Goal: Information Seeking & Learning: Learn about a topic

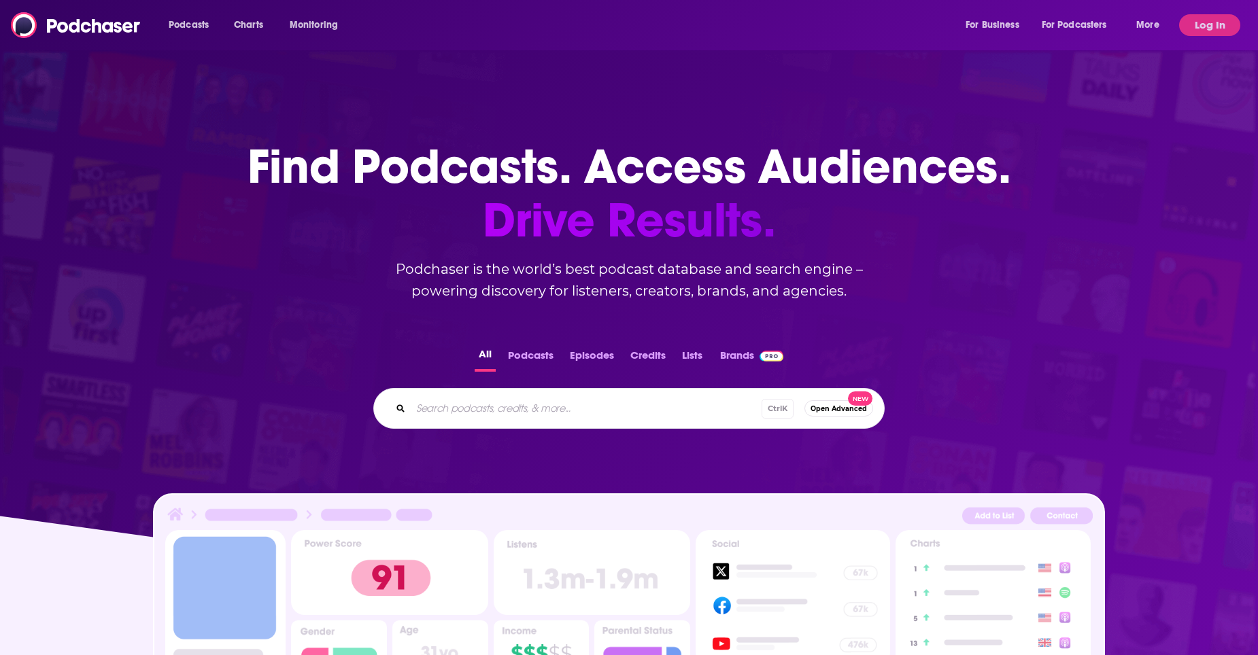
click at [481, 418] on input "Search podcasts, credits, & more..." at bounding box center [586, 409] width 351 height 22
type input "what"
click at [1215, 29] on button "Log In" at bounding box center [1209, 25] width 61 height 22
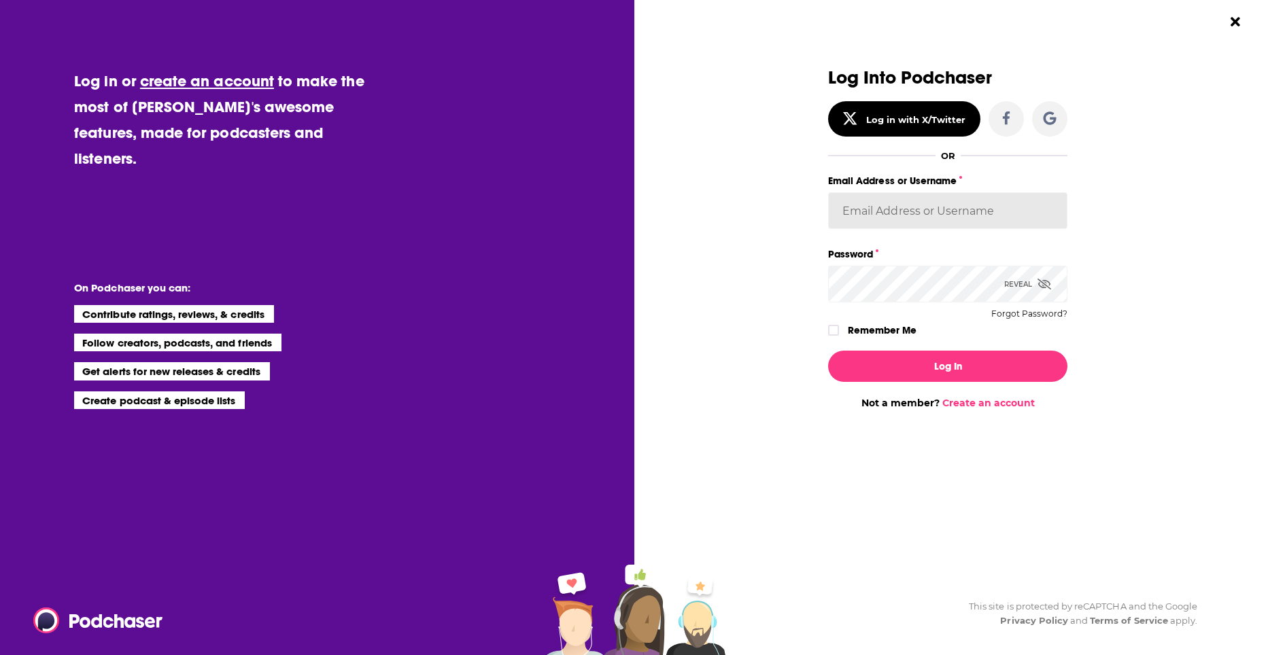
type input "[EMAIL_ADDRESS][DOMAIN_NAME]"
click at [978, 222] on input "[EMAIL_ADDRESS][DOMAIN_NAME]" at bounding box center [947, 210] width 239 height 37
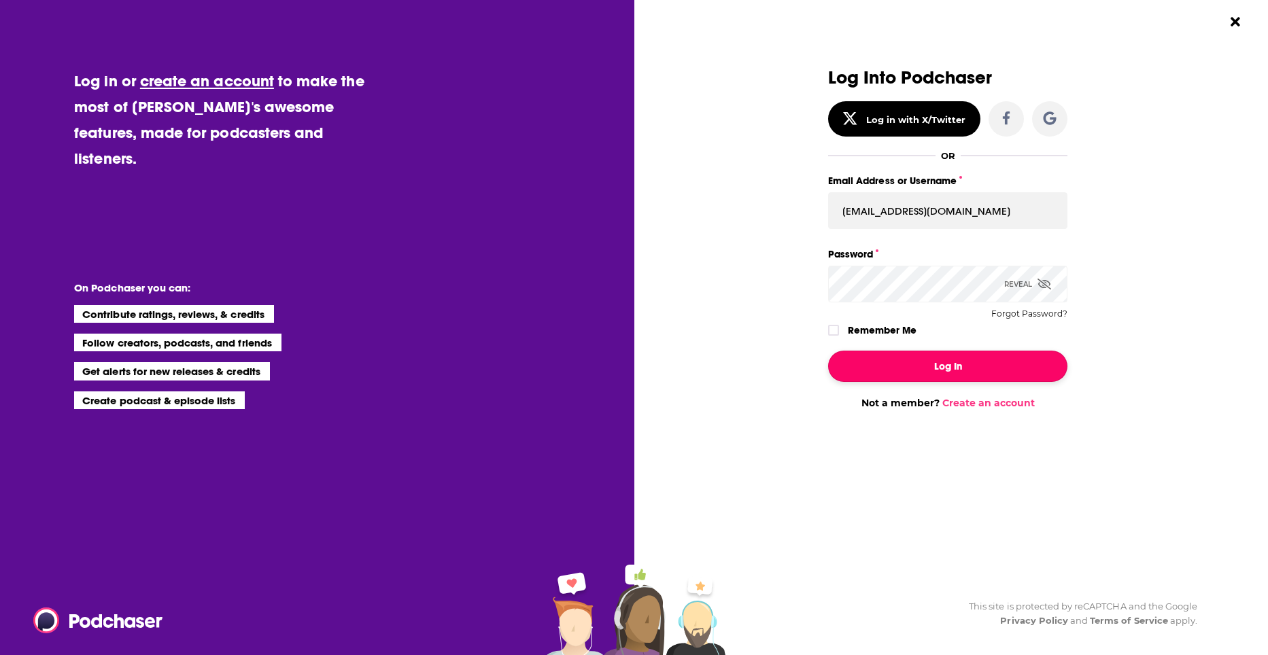
click at [933, 358] on button "Log In" at bounding box center [947, 366] width 239 height 31
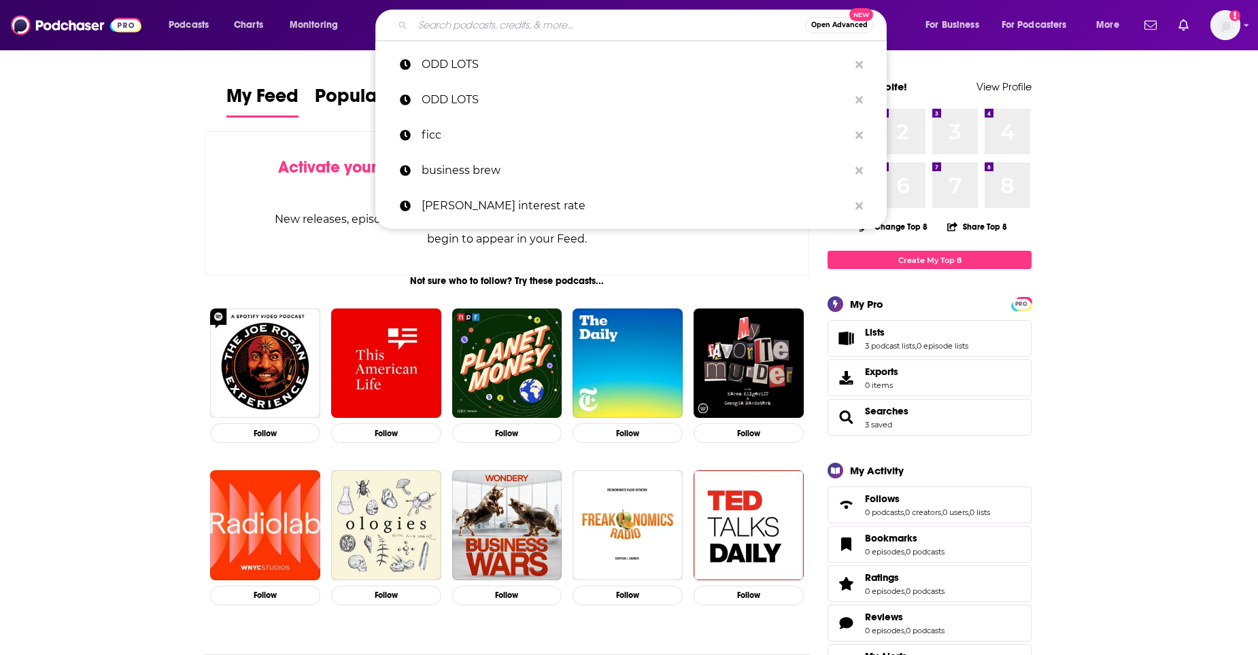
click at [526, 30] on input "Search podcasts, credits, & more..." at bounding box center [609, 25] width 392 height 22
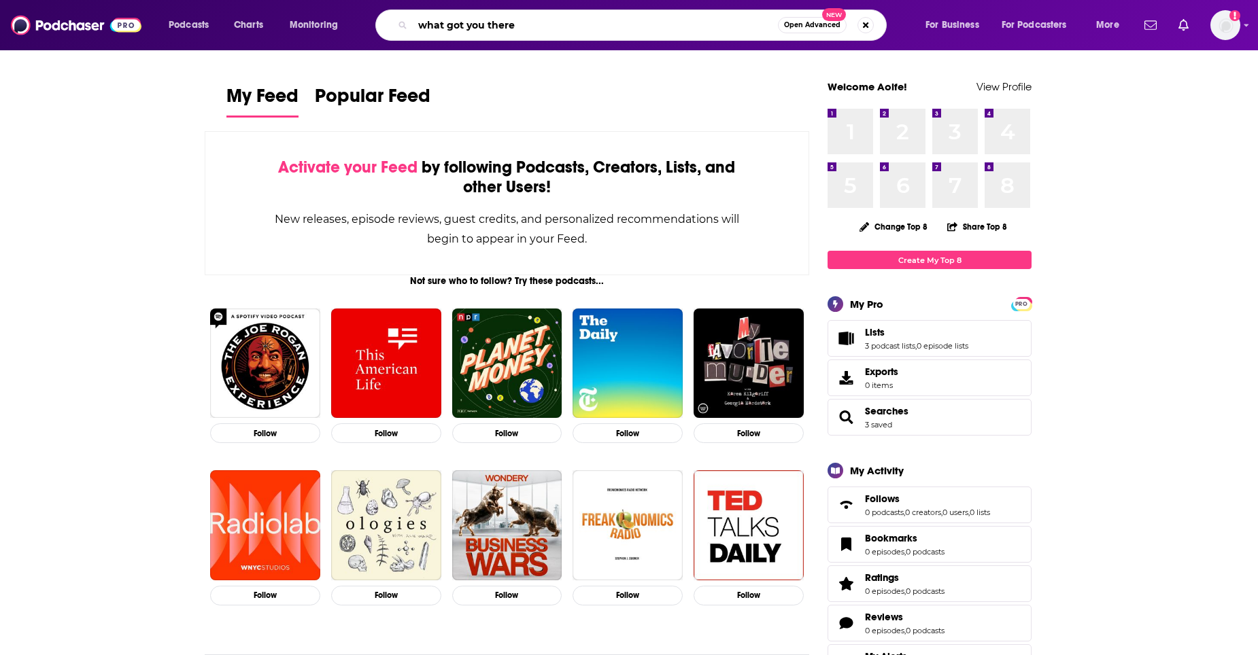
type input "what got you there"
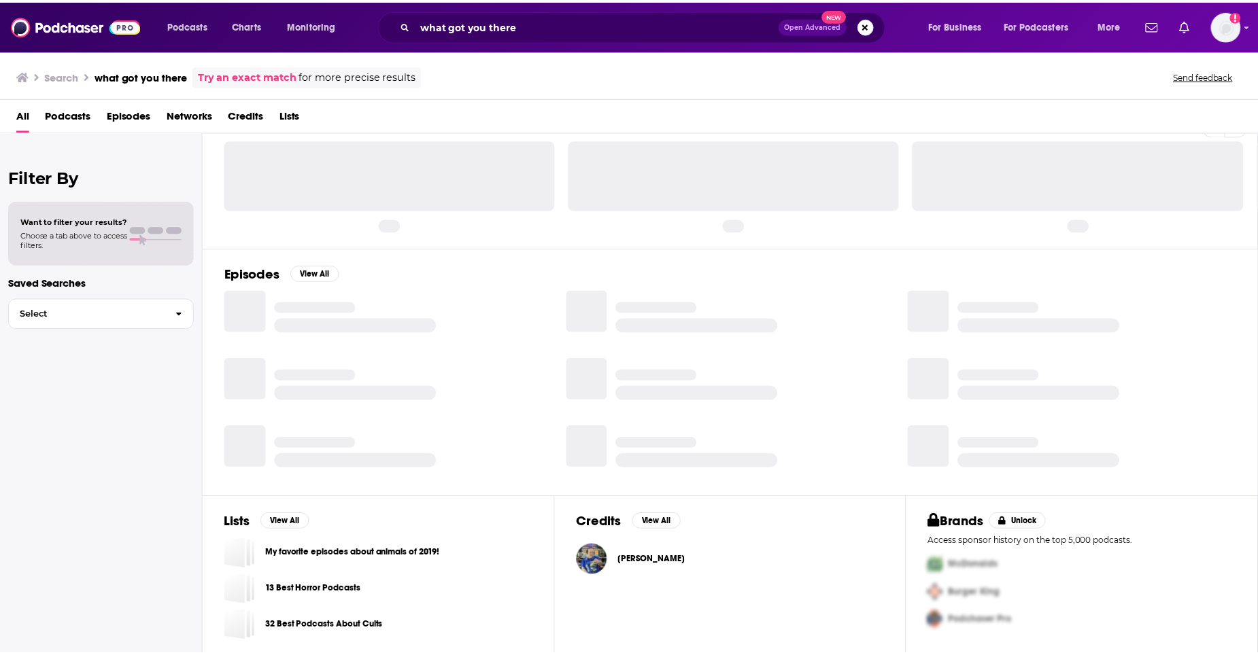
scroll to position [33, 0]
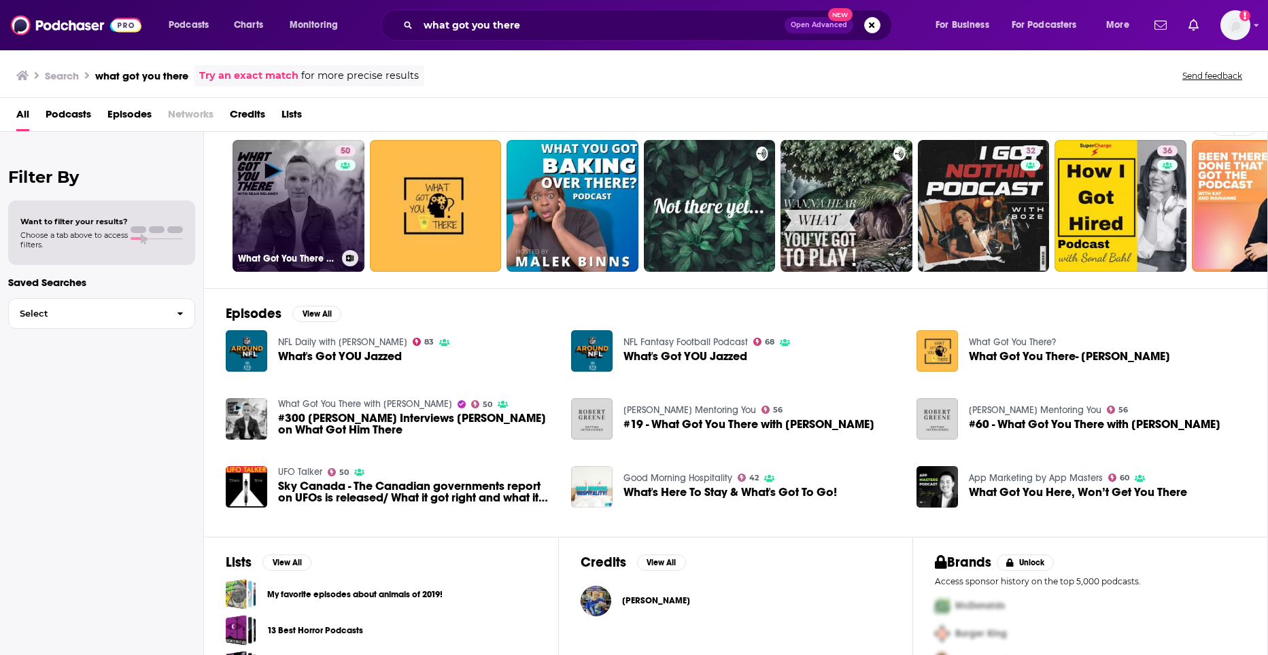
click at [315, 230] on link "50 What Got You There with [PERSON_NAME]" at bounding box center [299, 206] width 132 height 132
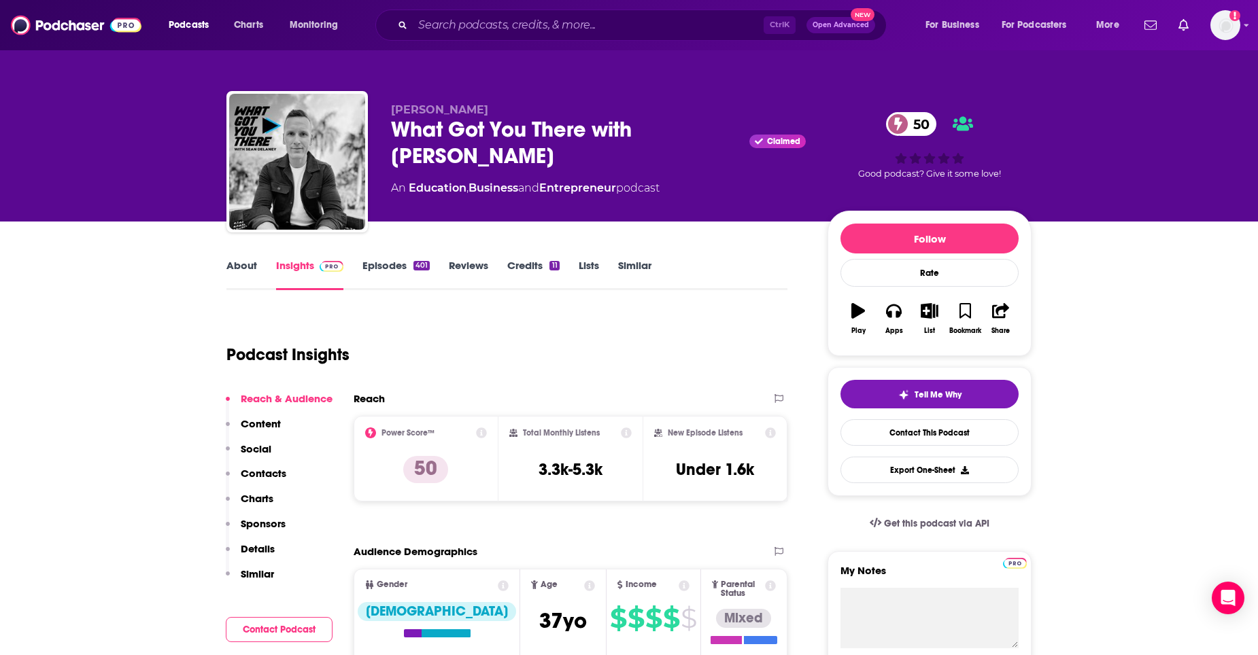
click at [674, 547] on div "Audience Demographics" at bounding box center [557, 551] width 406 height 13
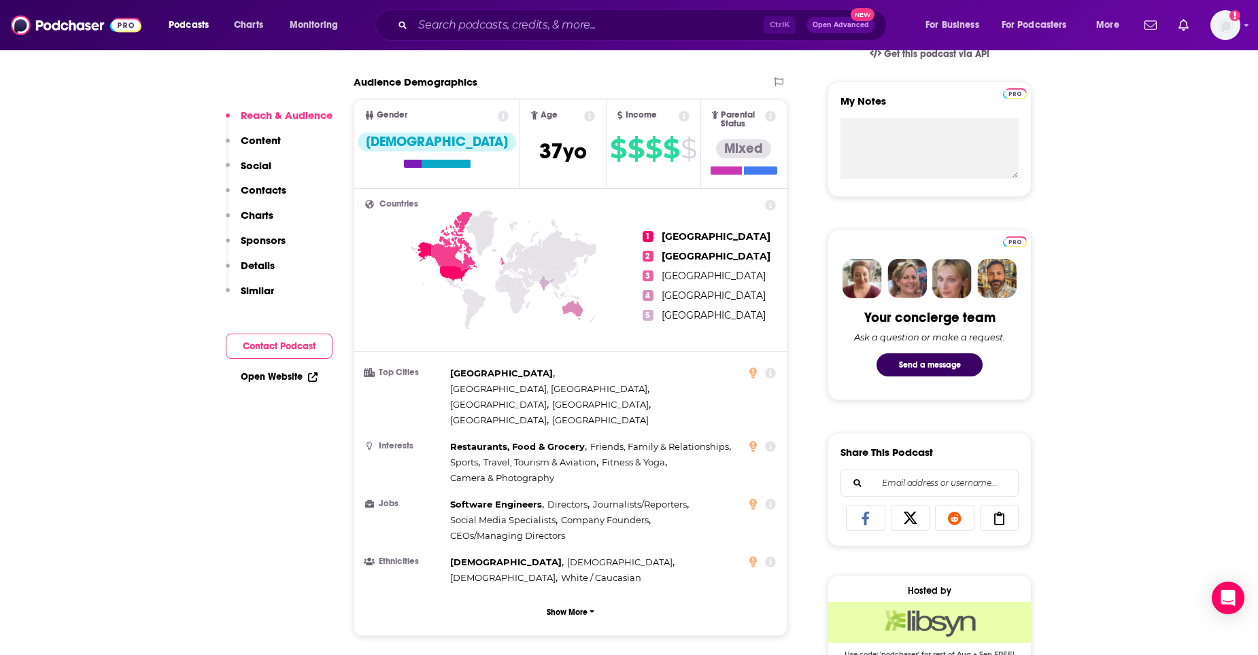
scroll to position [408, 0]
